Goal: Task Accomplishment & Management: Use online tool/utility

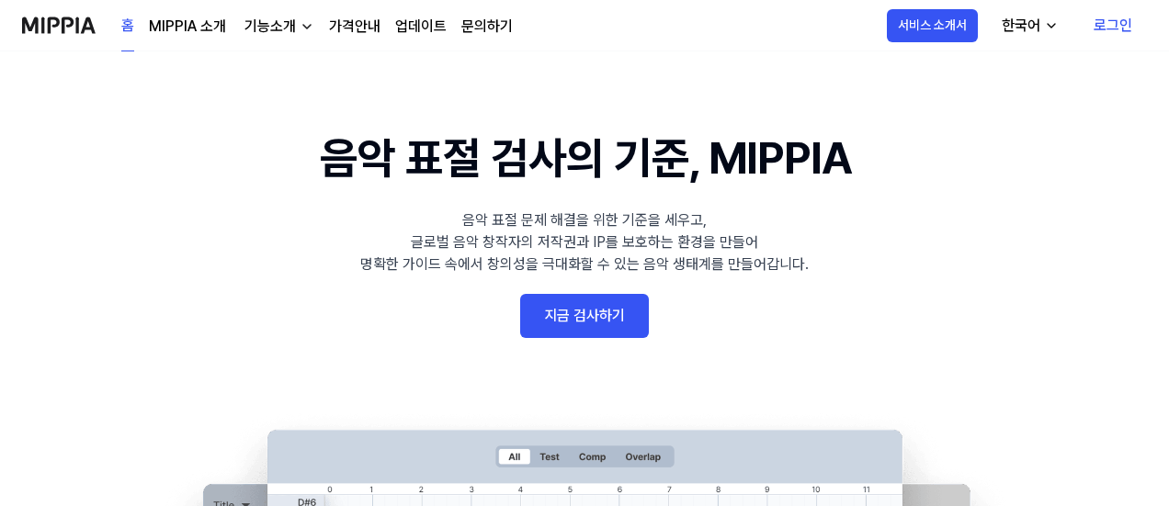
click at [551, 315] on link "지금 검사하기" at bounding box center [584, 316] width 129 height 44
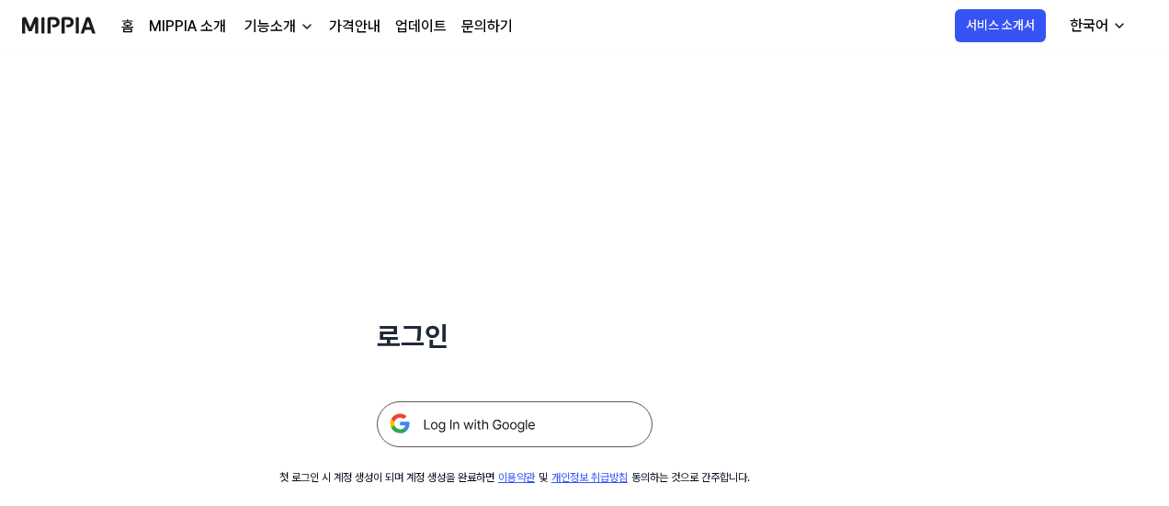
scroll to position [176, 0]
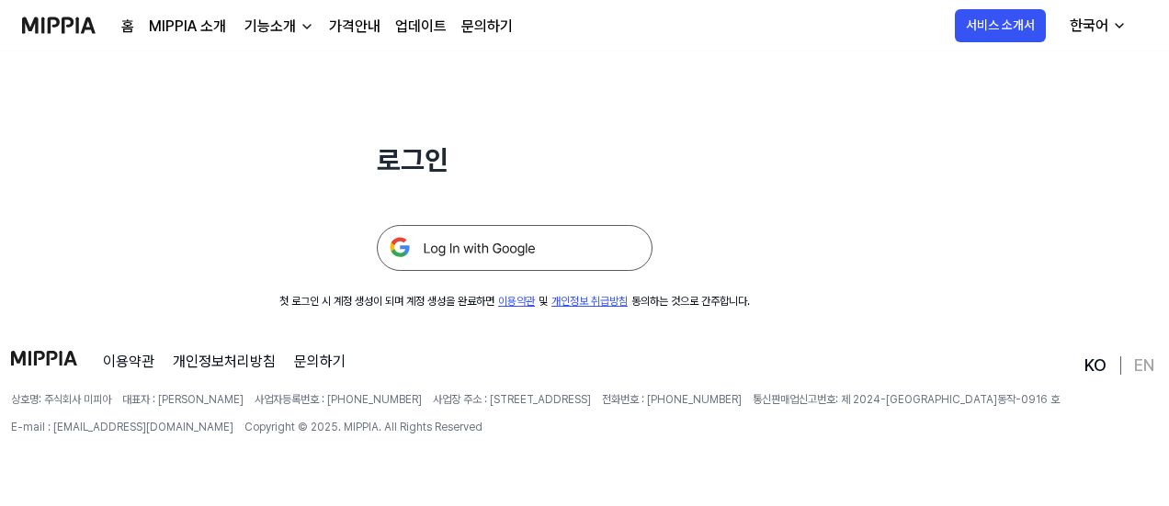
click at [579, 240] on img at bounding box center [515, 248] width 276 height 46
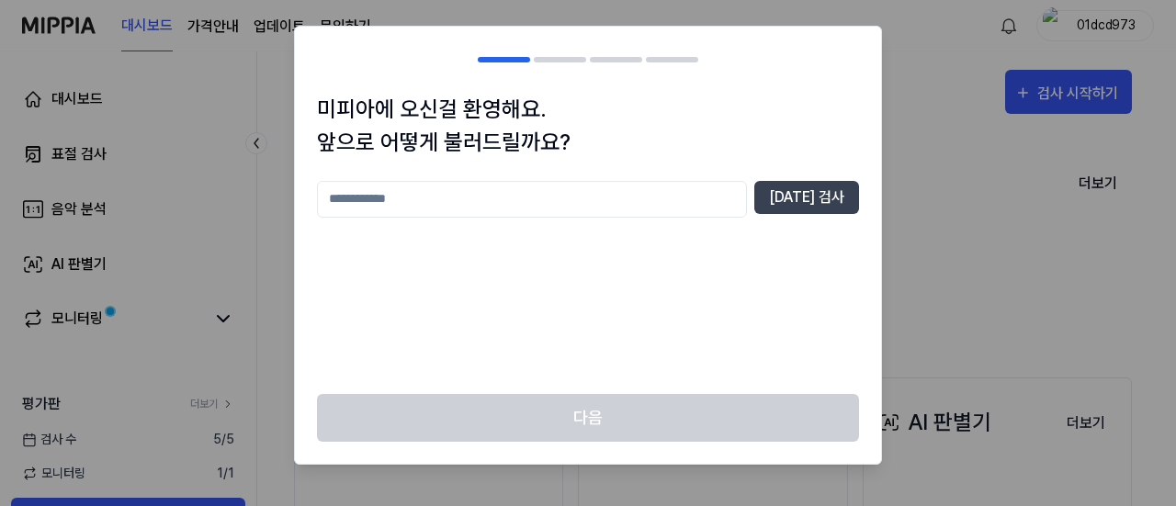
click at [559, 186] on input "text" at bounding box center [532, 199] width 430 height 37
type input "*"
click at [518, 203] on input "text" at bounding box center [532, 199] width 430 height 37
type input "***"
click at [818, 191] on button "[DATE] 검사" at bounding box center [807, 197] width 105 height 33
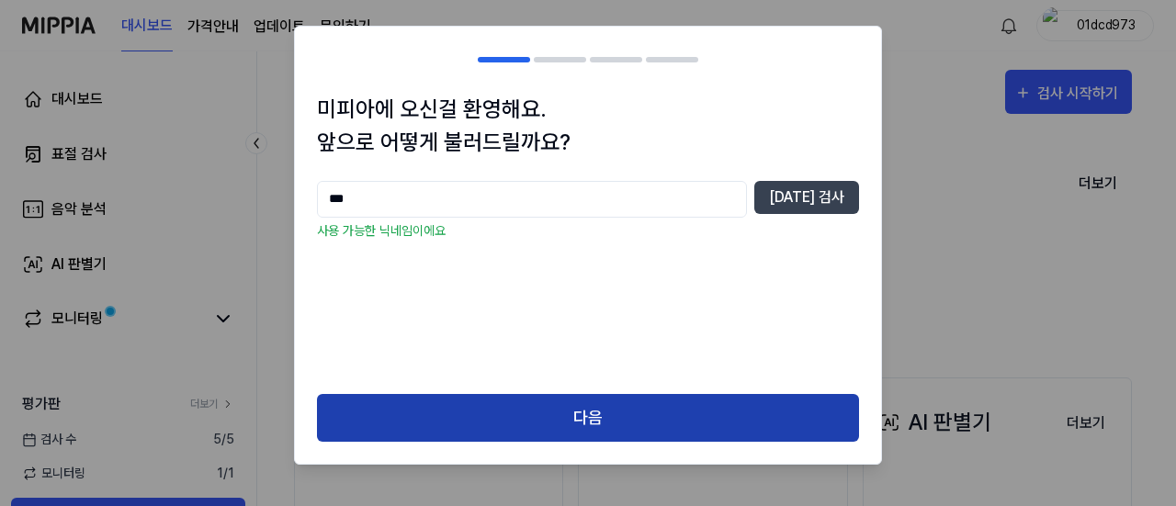
click at [616, 394] on button "다음" at bounding box center [588, 418] width 542 height 49
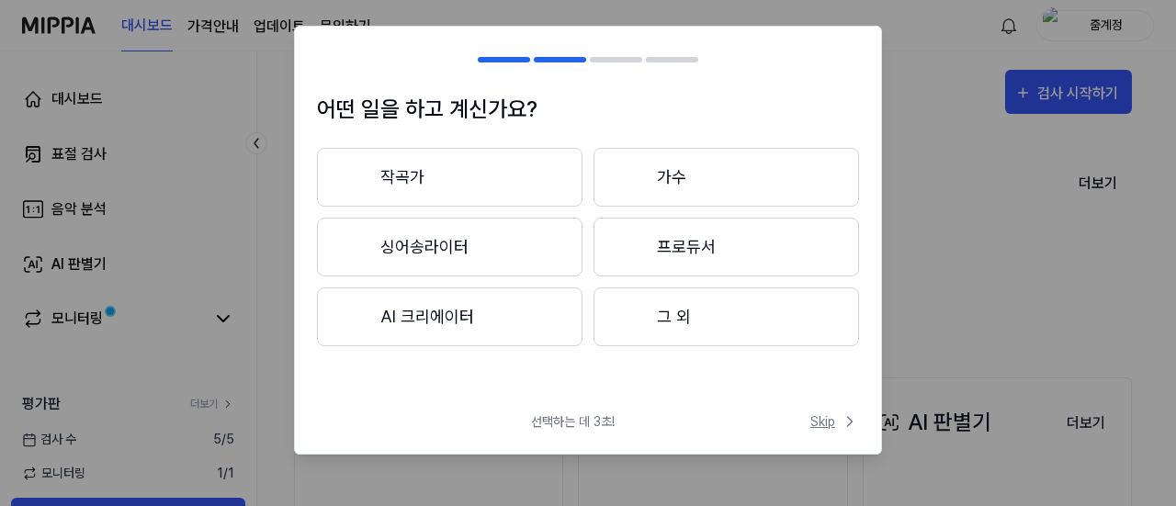
click at [819, 418] on span "Skip" at bounding box center [835, 422] width 49 height 19
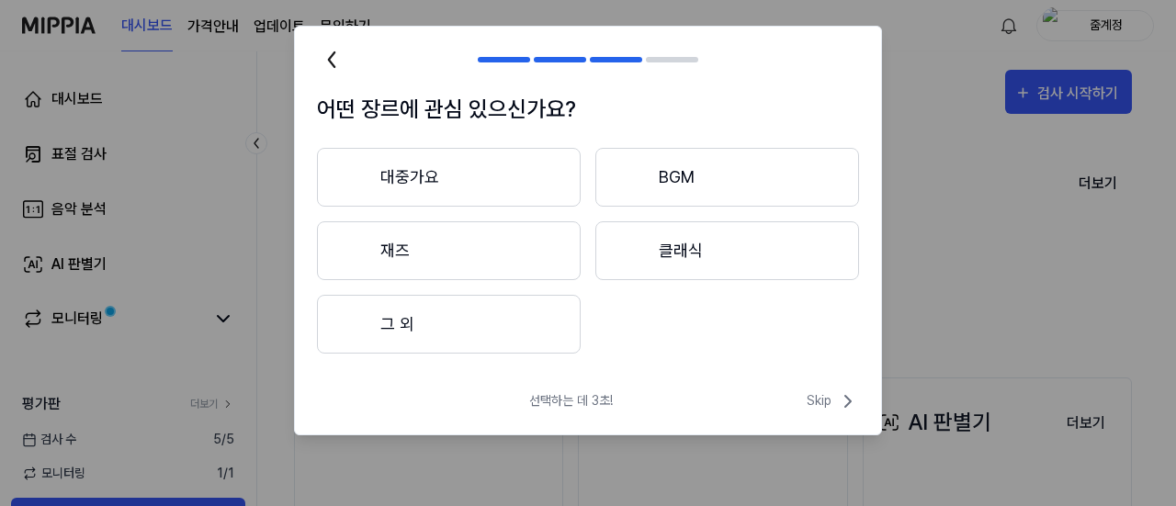
click at [434, 153] on button "대중가요" at bounding box center [449, 177] width 264 height 59
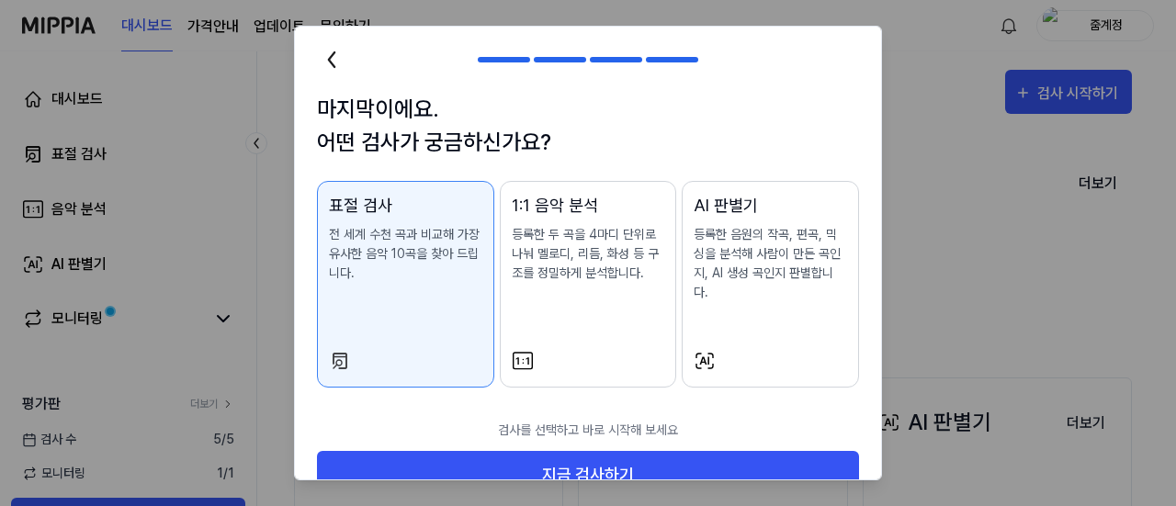
scroll to position [12, 0]
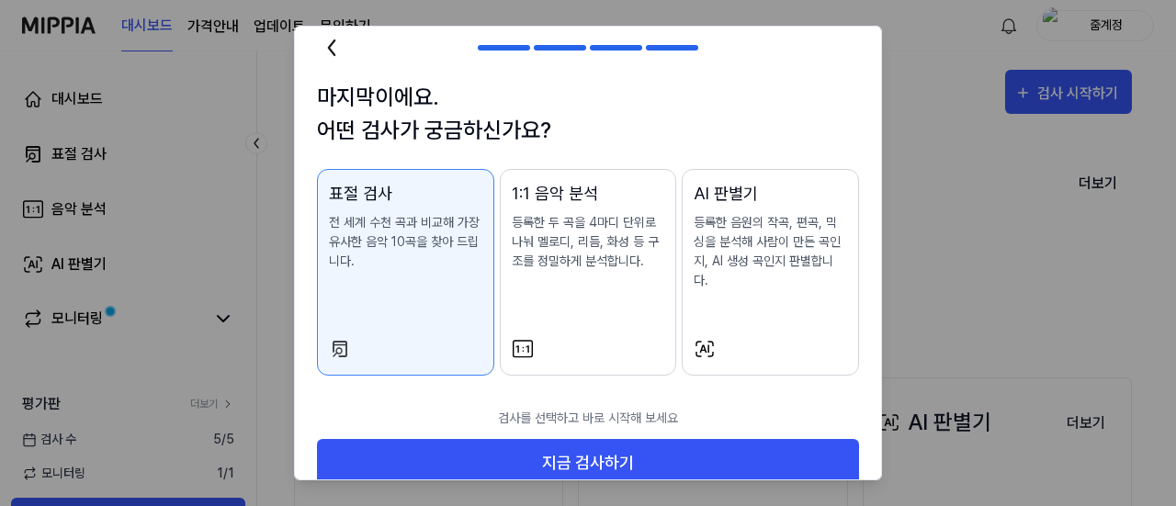
click at [336, 45] on icon at bounding box center [331, 47] width 29 height 29
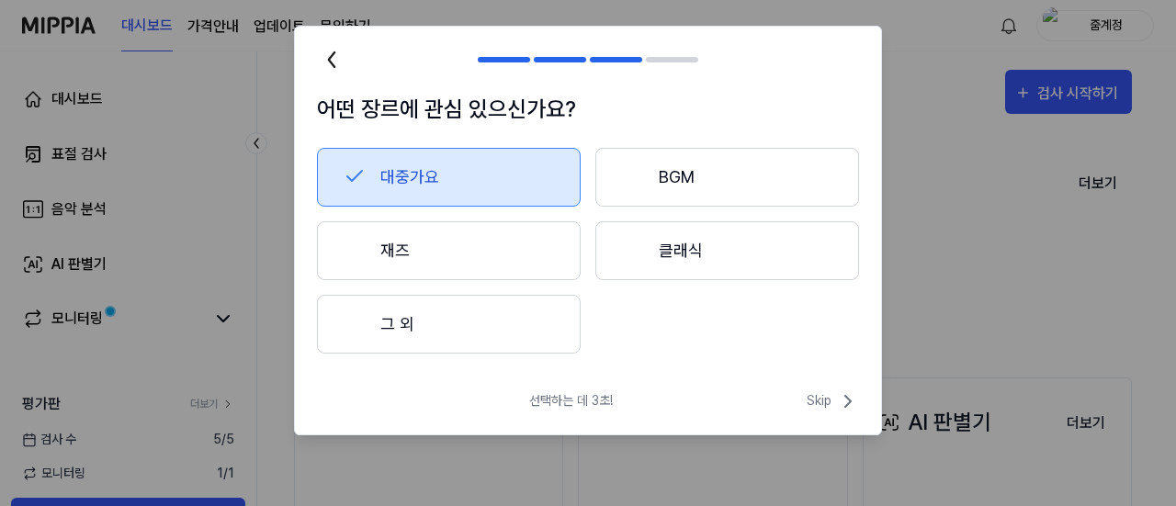
scroll to position [0, 0]
click at [336, 45] on icon at bounding box center [331, 59] width 29 height 29
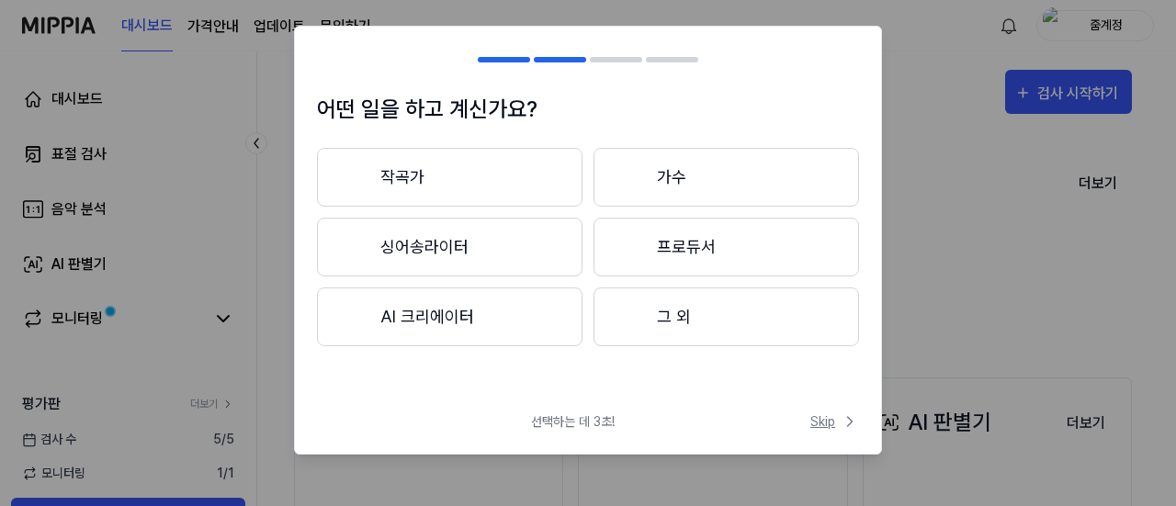
click at [817, 420] on span "Skip" at bounding box center [835, 422] width 49 height 19
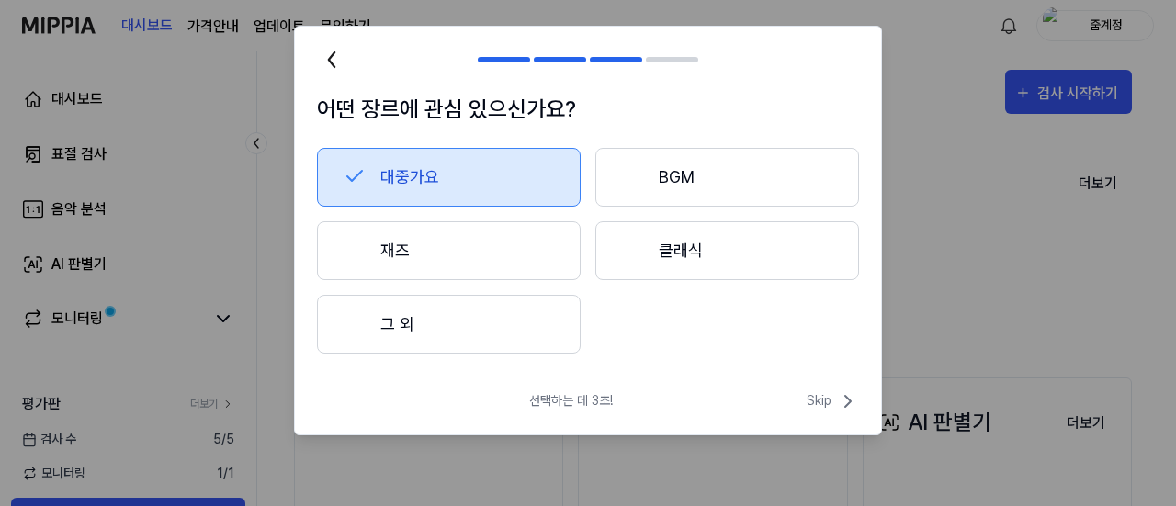
click at [456, 171] on button "대중가요" at bounding box center [449, 177] width 264 height 59
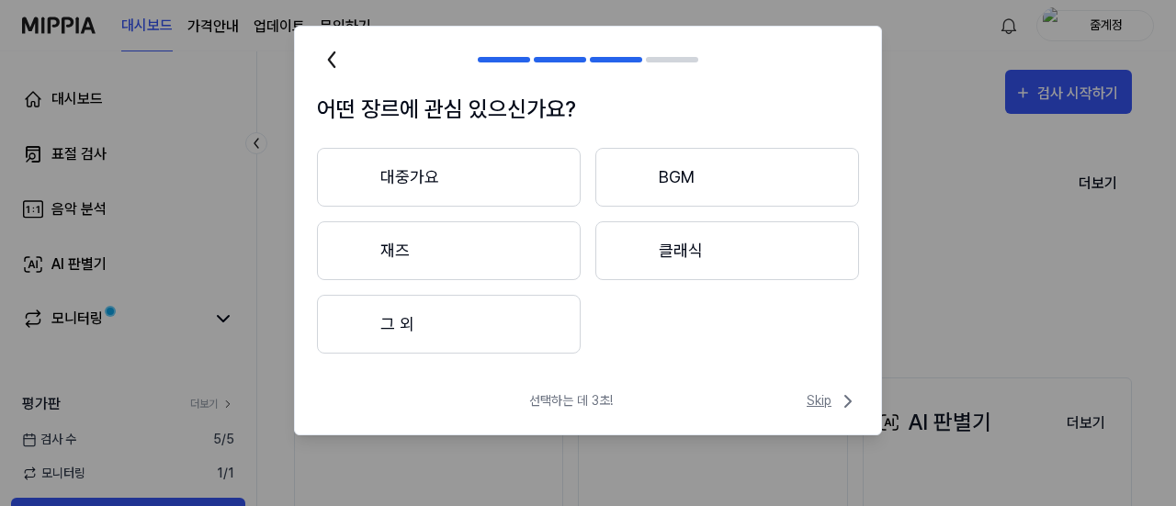
click at [809, 393] on span "Skip" at bounding box center [833, 402] width 52 height 22
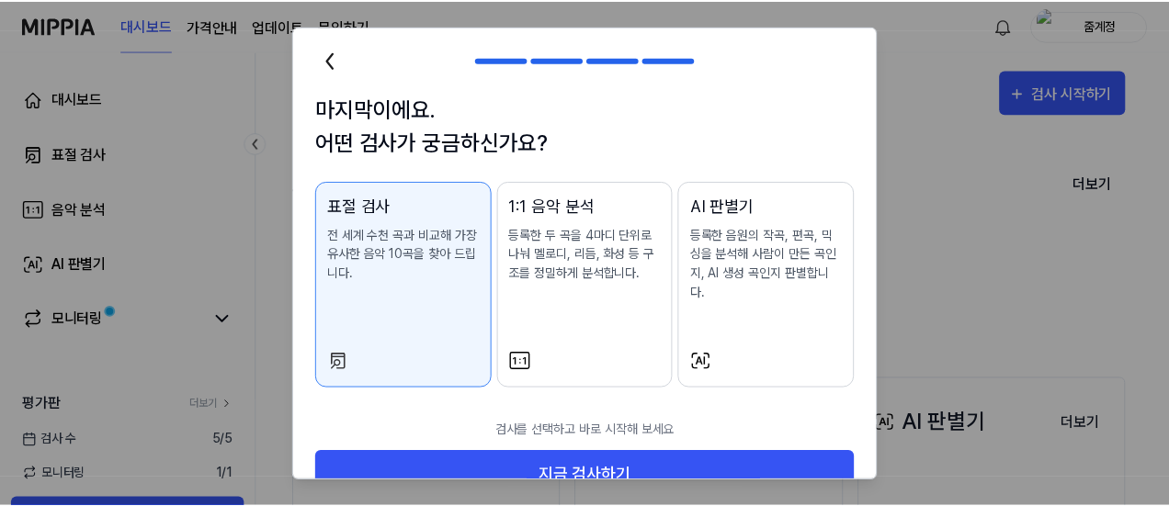
scroll to position [40, 0]
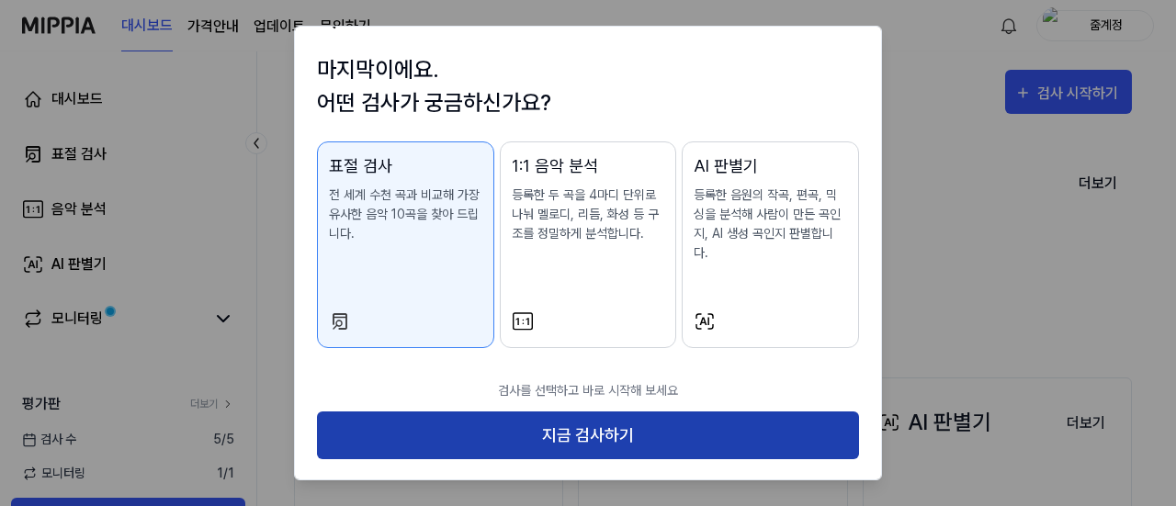
click at [608, 433] on button "지금 검사하기" at bounding box center [588, 436] width 542 height 49
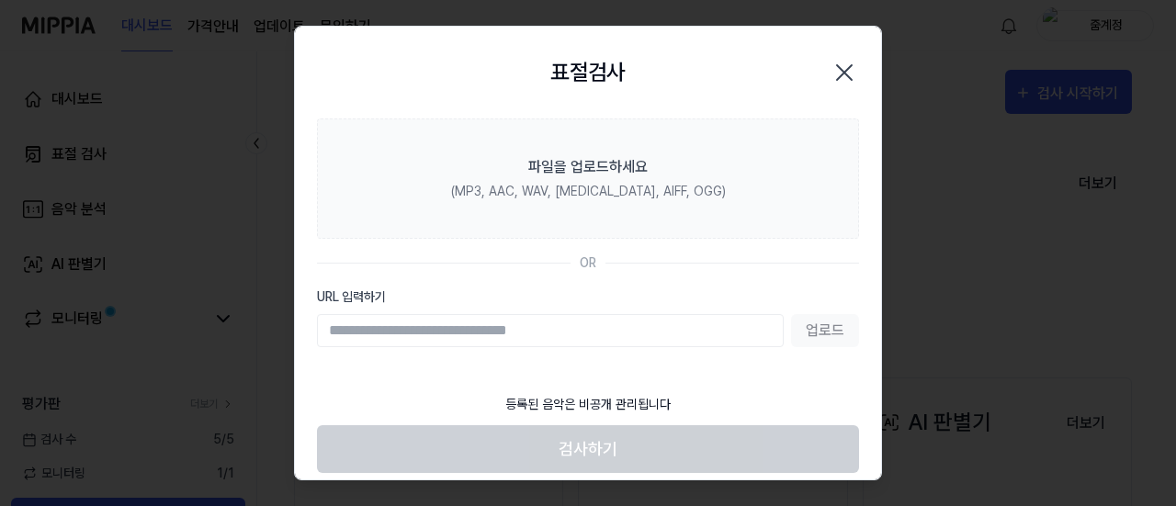
click at [836, 43] on div "표절검사 닫기" at bounding box center [588, 73] width 586 height 92
click at [835, 51] on div "표절검사 닫기" at bounding box center [588, 73] width 542 height 48
click at [836, 67] on icon "button" at bounding box center [844, 72] width 29 height 29
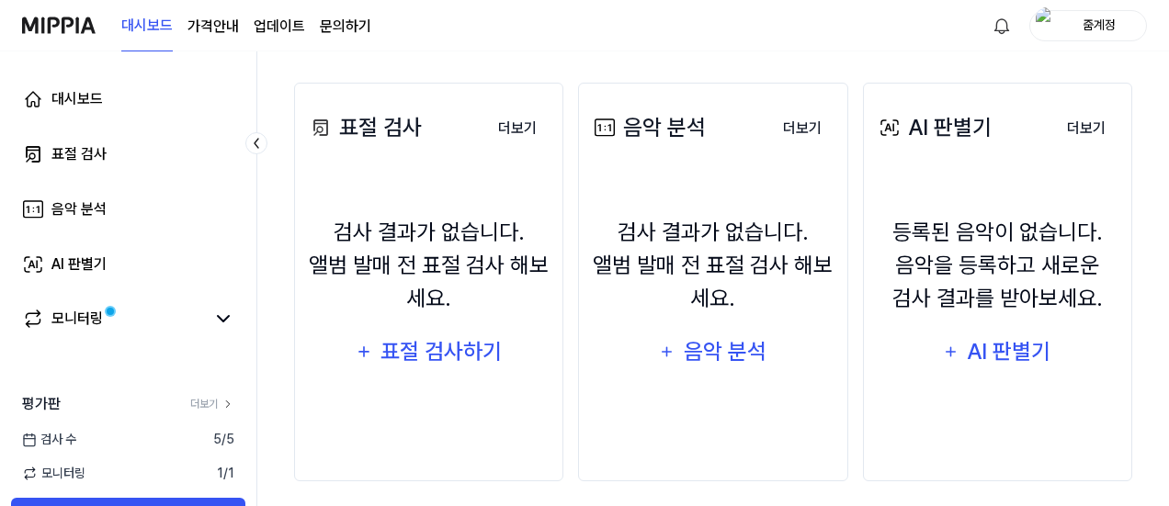
scroll to position [305, 0]
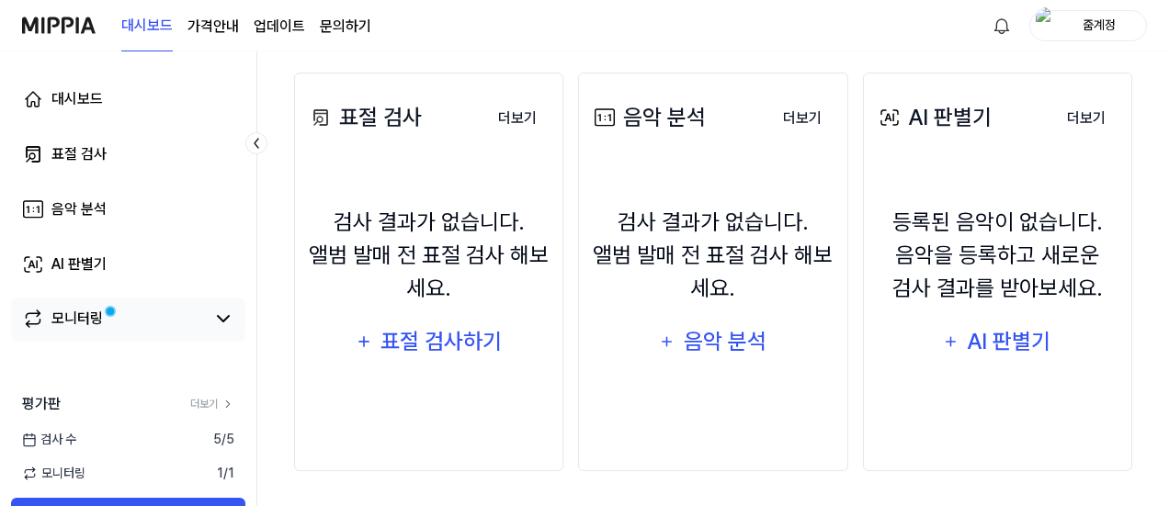
click at [171, 332] on div "모니터링" at bounding box center [128, 320] width 234 height 44
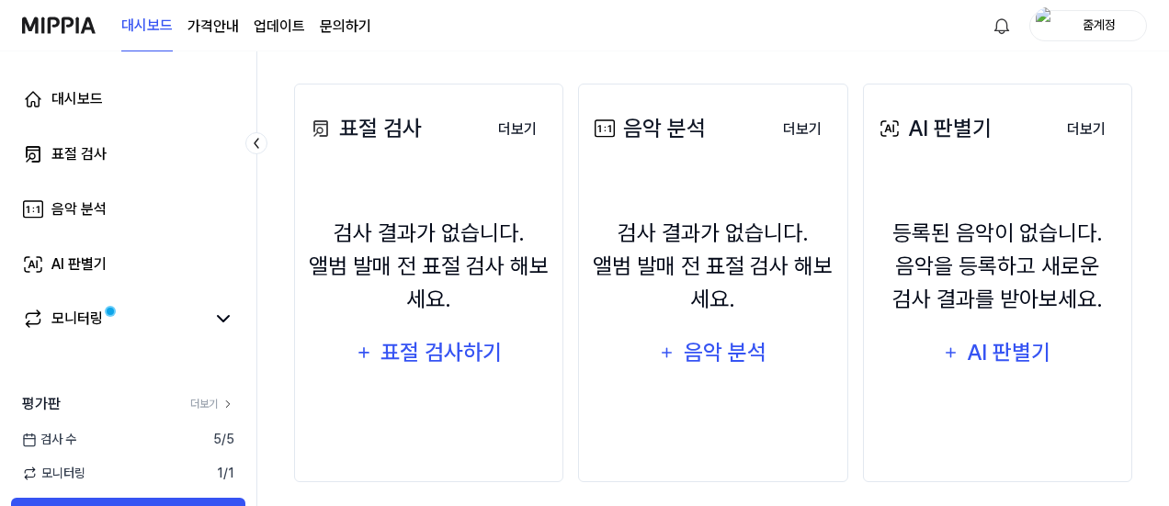
scroll to position [295, 0]
click at [517, 139] on button "더보기" at bounding box center [517, 128] width 68 height 37
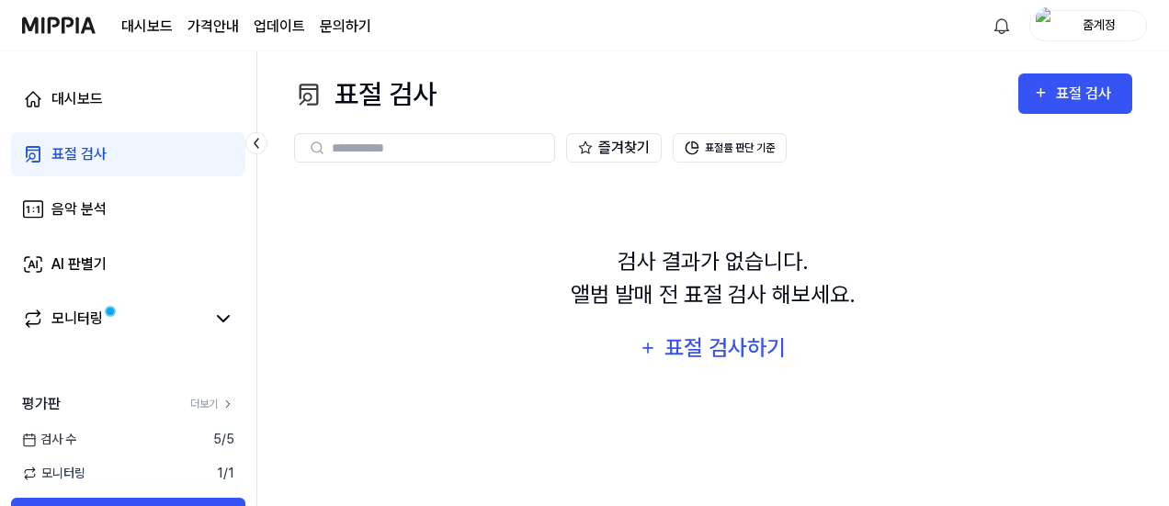
scroll to position [0, 0]
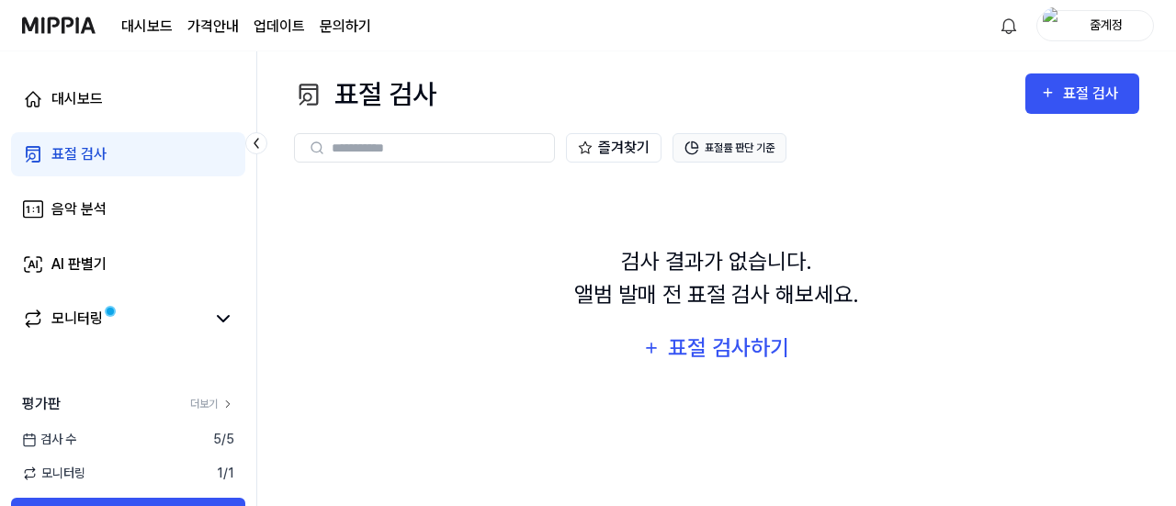
click at [738, 148] on button "표절률 판단 기준" at bounding box center [730, 147] width 114 height 29
click at [410, 269] on div "검사 결과가 없습니다. 앨범 발매 전 표절 검사 해보세요. 표절 검사하기" at bounding box center [717, 308] width 846 height 254
click at [77, 87] on link "대시보드" at bounding box center [128, 99] width 234 height 44
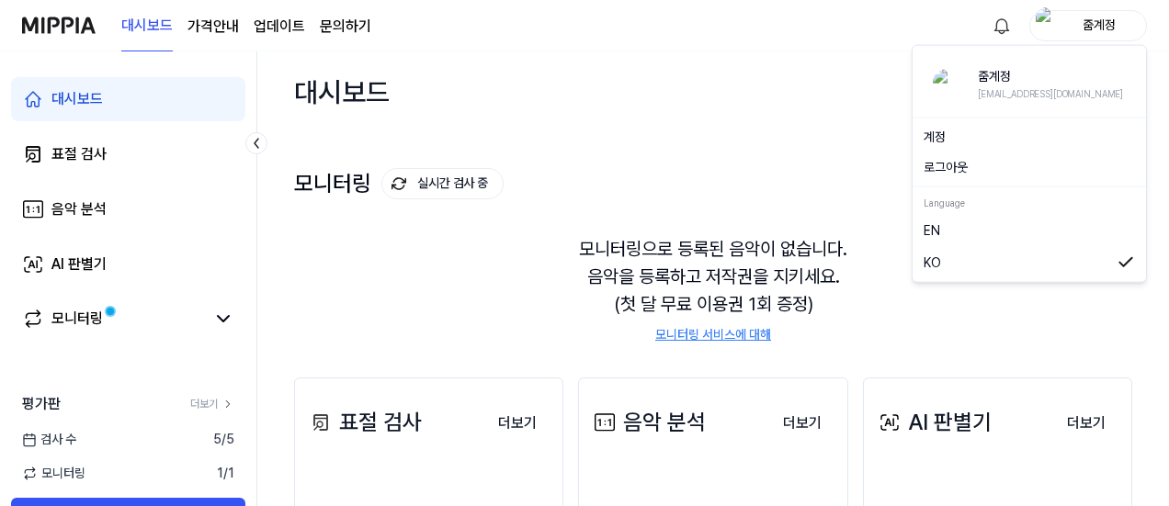
click at [1095, 29] on div "줌계정" at bounding box center [1099, 25] width 72 height 20
click at [1007, 174] on button "로그아웃" at bounding box center [1029, 167] width 211 height 19
